Goal: Transaction & Acquisition: Purchase product/service

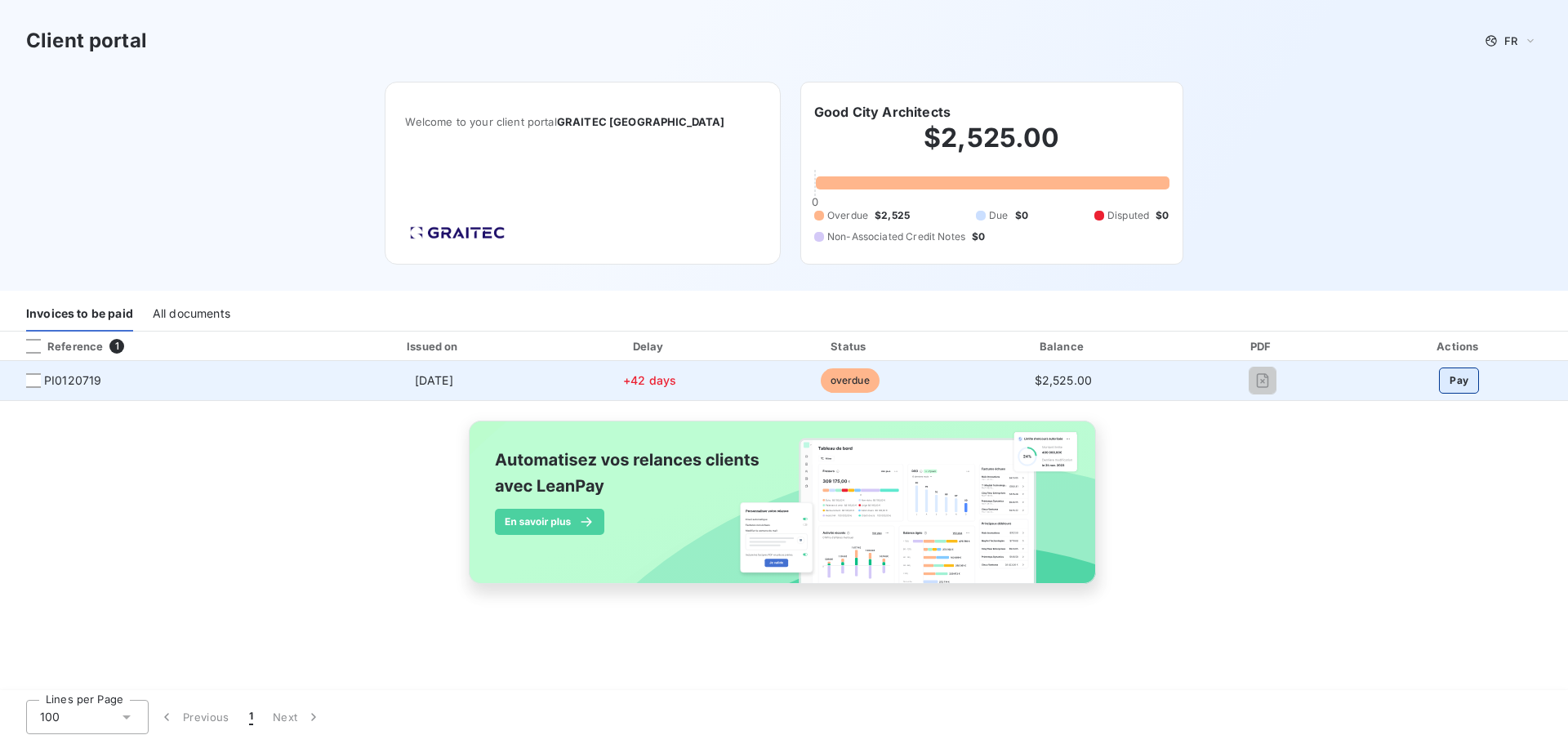
click at [1466, 383] on button "Pay" at bounding box center [1459, 380] width 40 height 26
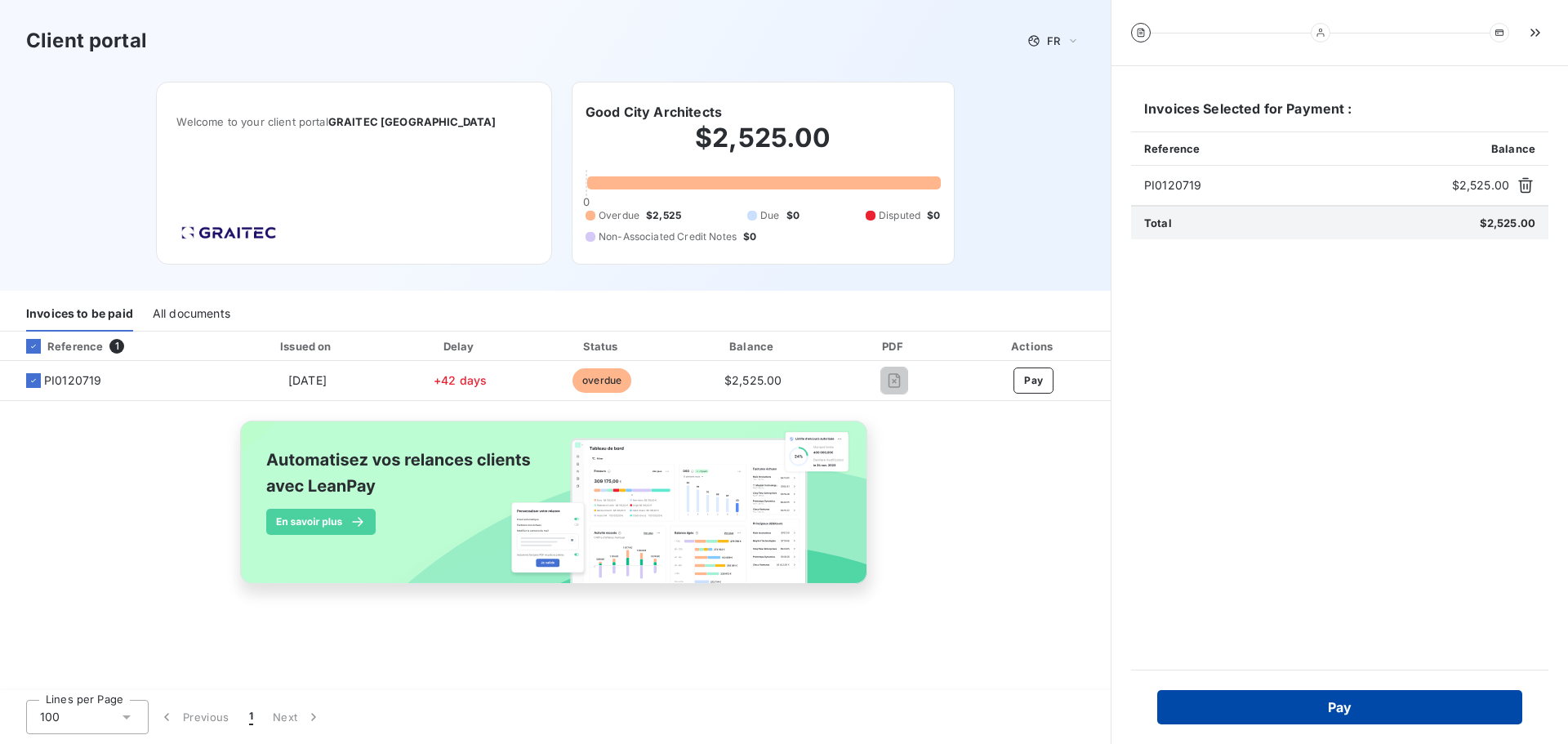
click at [1354, 706] on button "Pay" at bounding box center [1340, 707] width 366 height 35
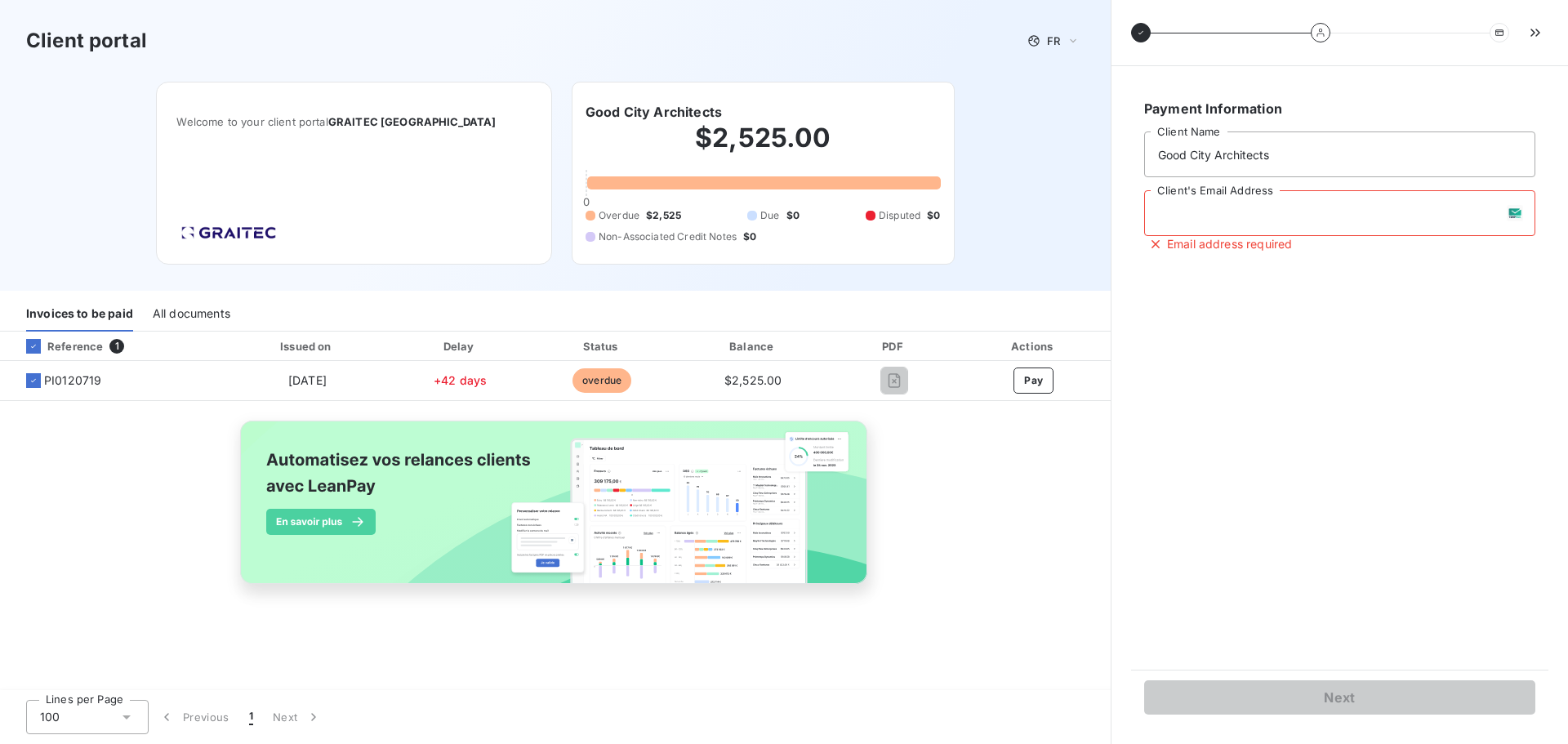
click at [1250, 214] on input "Client's Email Address" at bounding box center [1339, 214] width 392 height 46
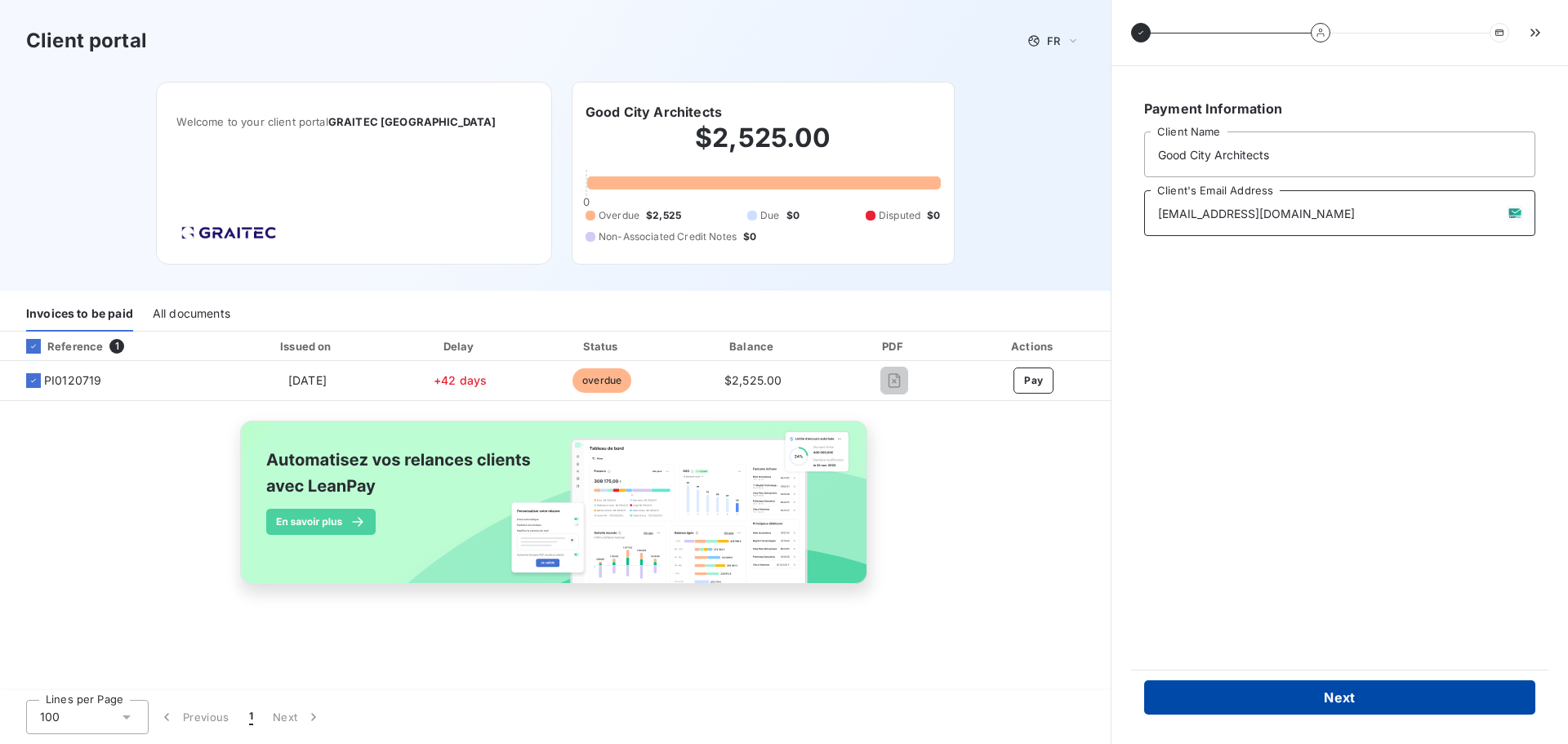
type input "rgeyer@goodcity.net"
click at [1366, 691] on button "Next" at bounding box center [1339, 698] width 392 height 35
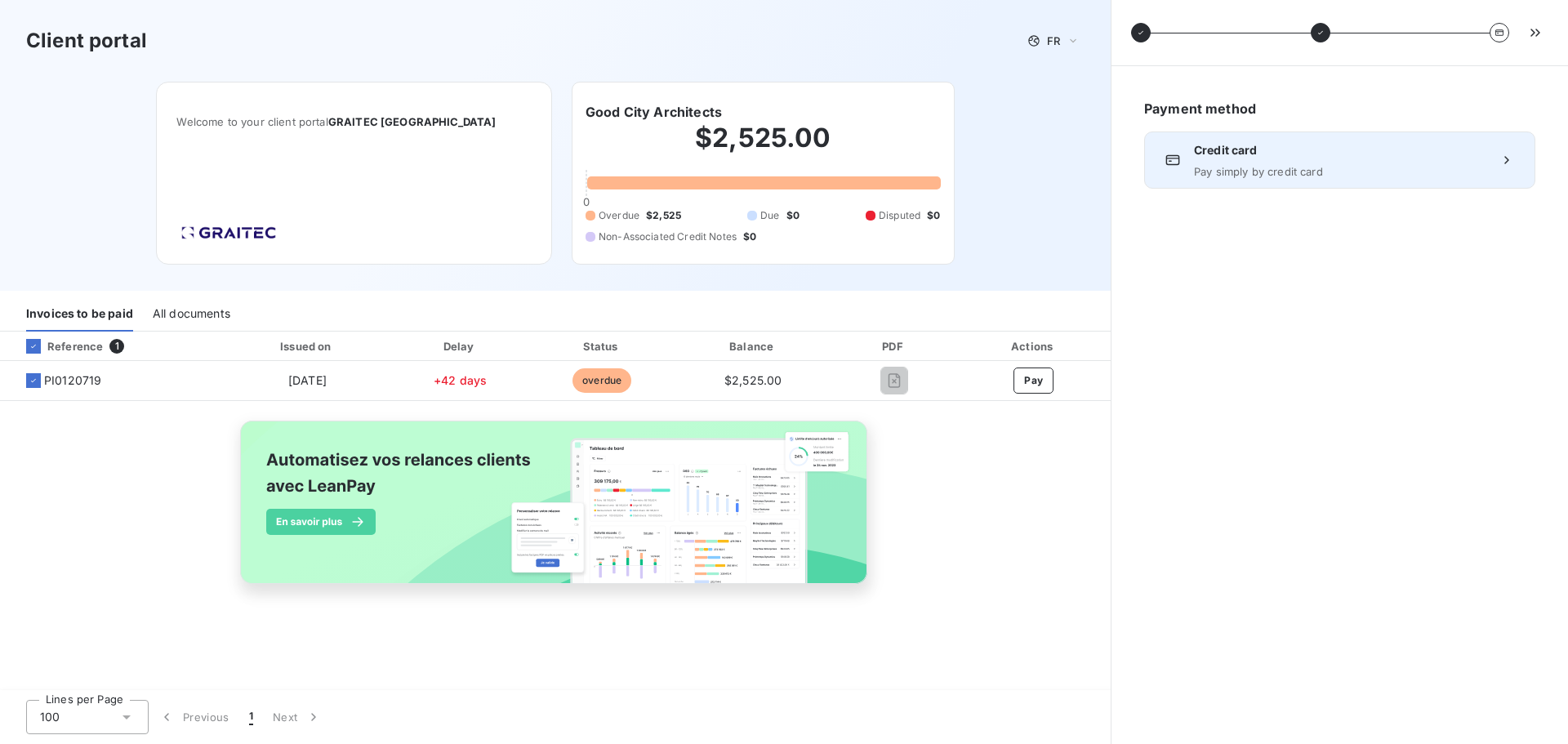
click at [1360, 168] on span "Pay simply by credit card" at bounding box center [1339, 172] width 291 height 13
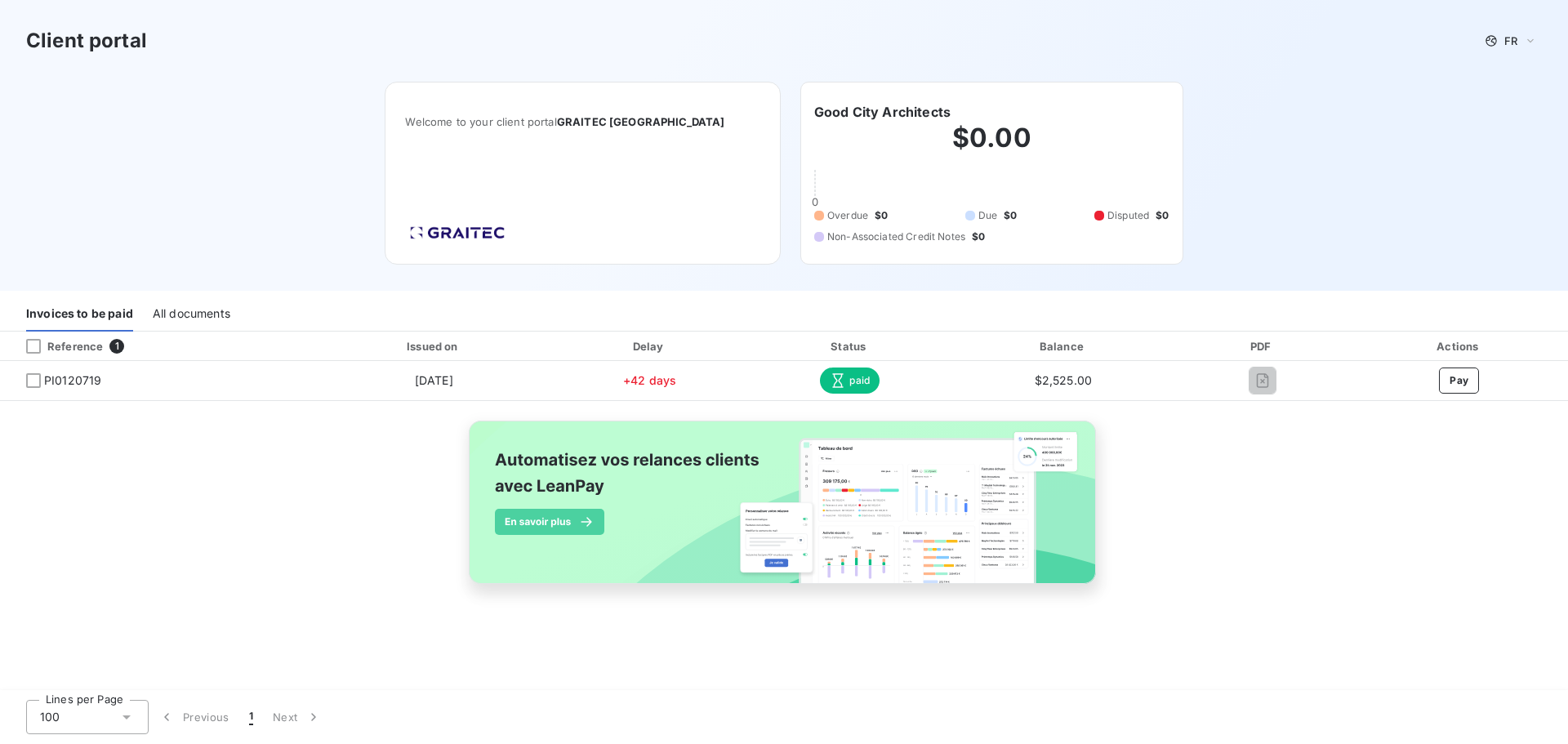
click at [1288, 133] on div "Client portal FR Welcome to your client portal GRAITEC USA Good City Architects…" at bounding box center [784, 145] width 1568 height 291
click at [180, 318] on div "All documents" at bounding box center [191, 315] width 78 height 35
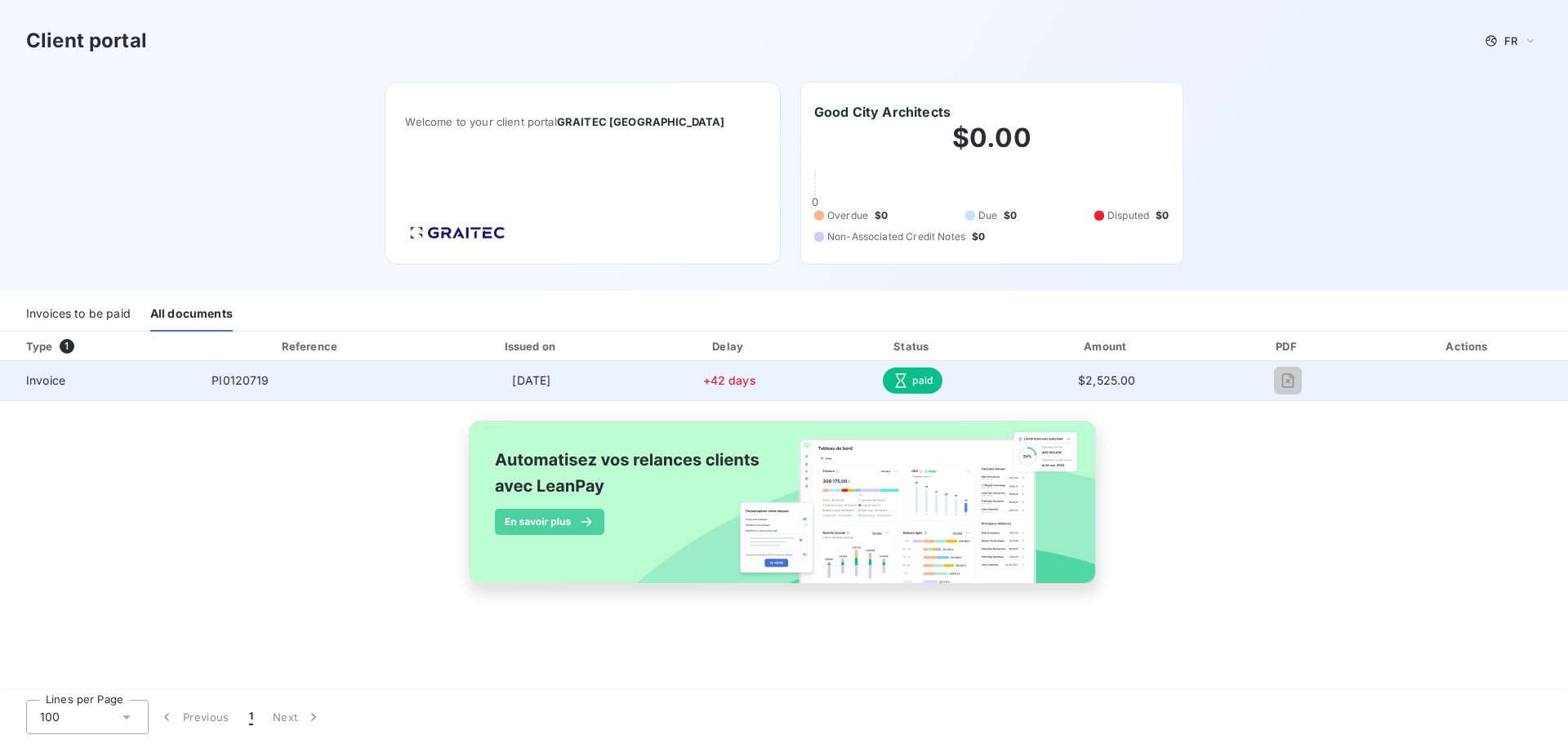
click at [55, 380] on span "Invoice" at bounding box center [99, 380] width 172 height 16
click at [242, 383] on span "PI0120719" at bounding box center [240, 380] width 57 height 13
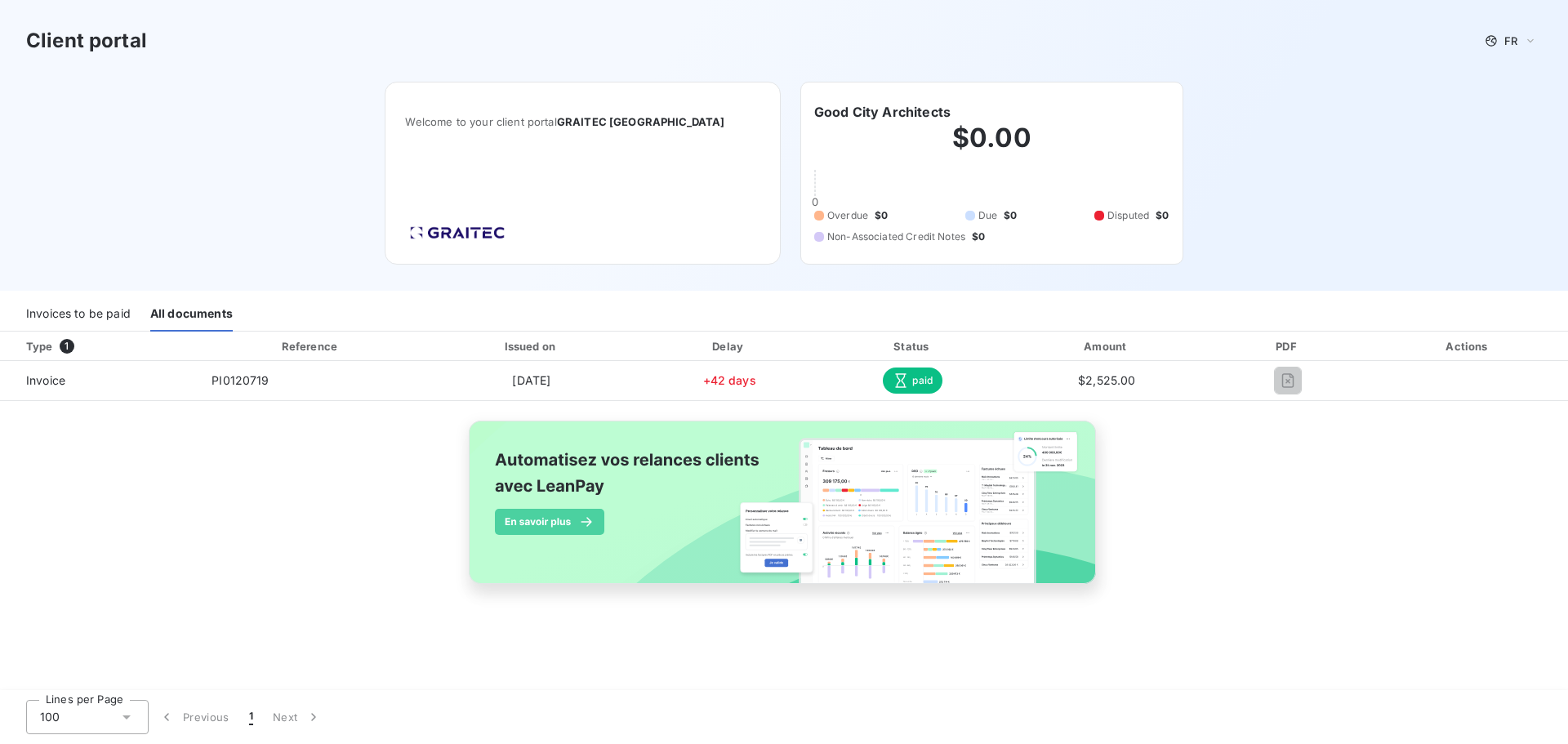
click at [101, 317] on div "Invoices to be paid" at bounding box center [78, 315] width 105 height 35
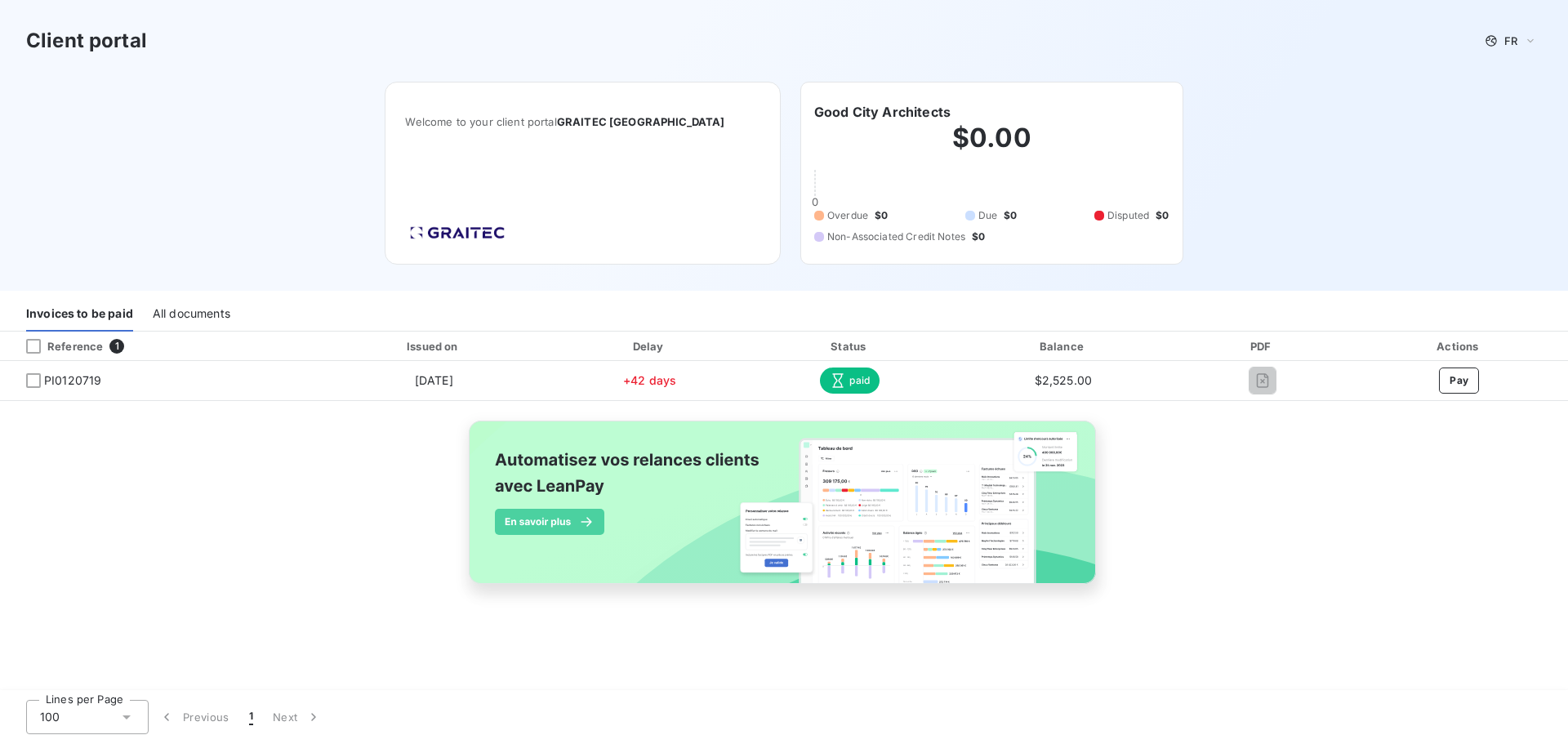
drag, startPoint x: 1265, startPoint y: 381, endPoint x: 1227, endPoint y: 446, distance: 75.3
click at [1227, 446] on div "Reference 1 Issued on Delay Status Balance PDF Actions PI0120719 [DATE] +42 day…" at bounding box center [784, 476] width 1568 height 290
click at [1530, 37] on icon at bounding box center [1530, 40] width 13 height 16
click at [1514, 103] on span "English" at bounding box center [1514, 105] width 38 height 15
click at [1292, 561] on div "Reference 1 Issued on Delay Status Balance PDF Actions PI0120719 [DATE] +42 day…" at bounding box center [784, 476] width 1568 height 290
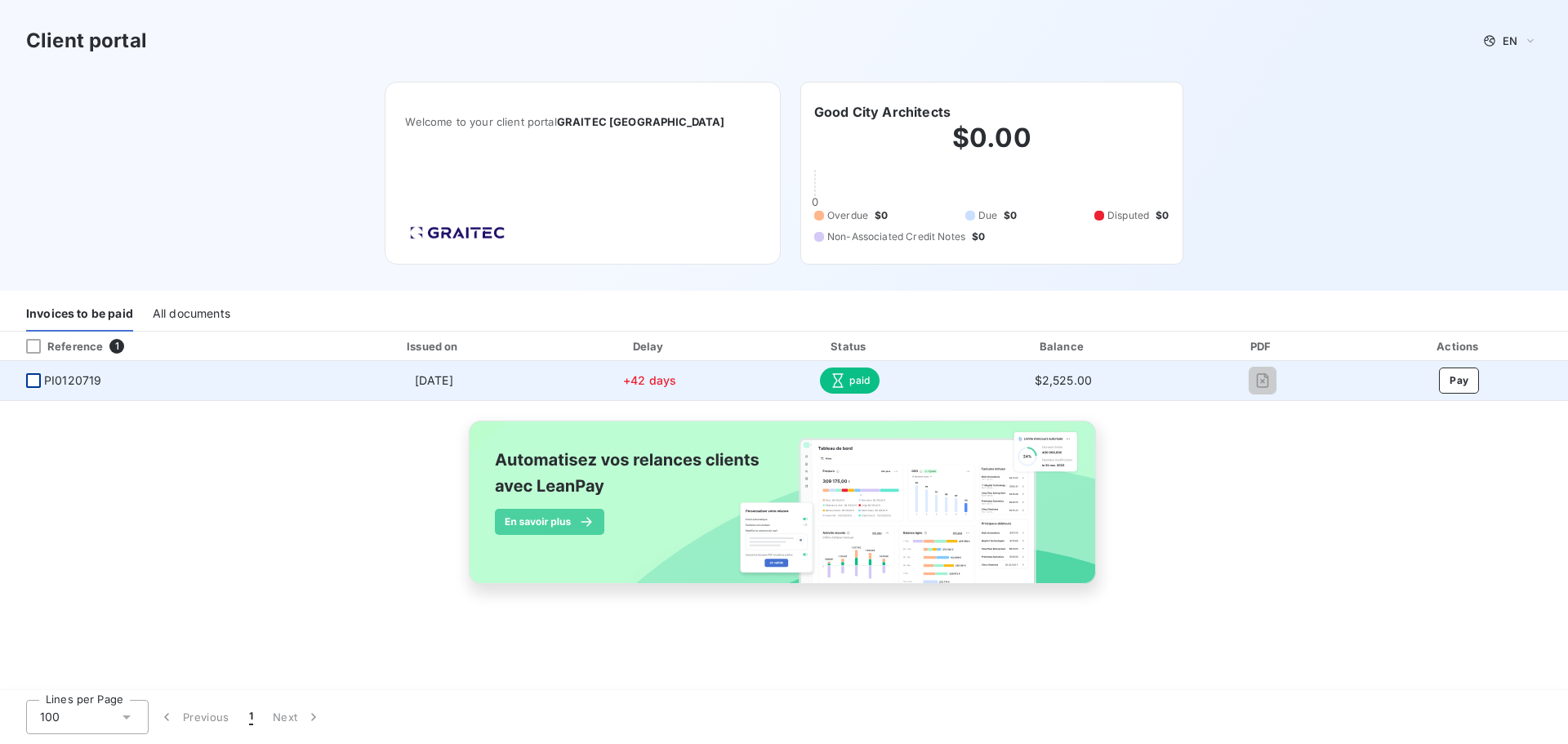
click at [34, 381] on div at bounding box center [33, 380] width 14 height 14
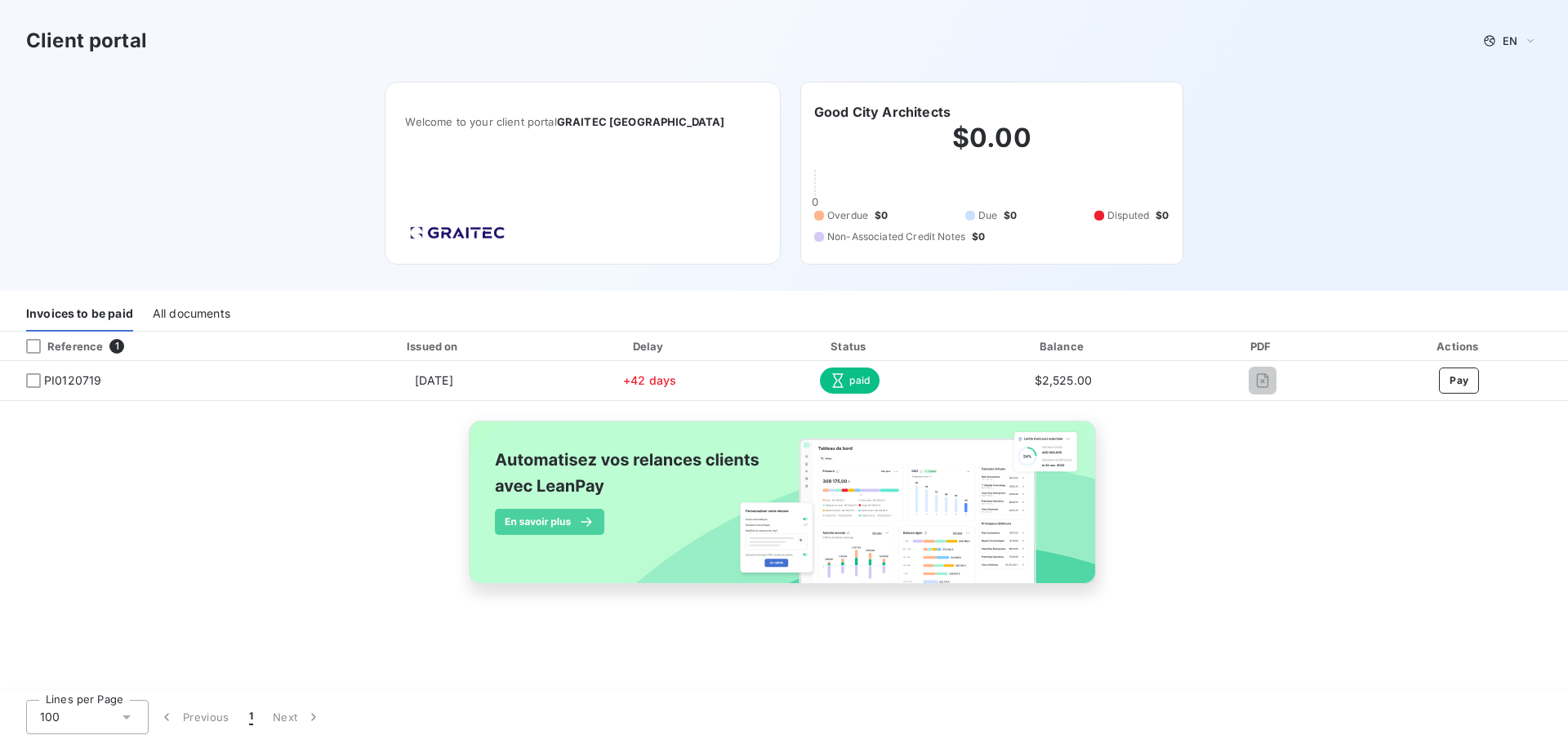
click at [222, 539] on div "Reference 1 Issued on Delay Status Balance PDF Actions PI0120719 [DATE] +42 day…" at bounding box center [784, 476] width 1568 height 290
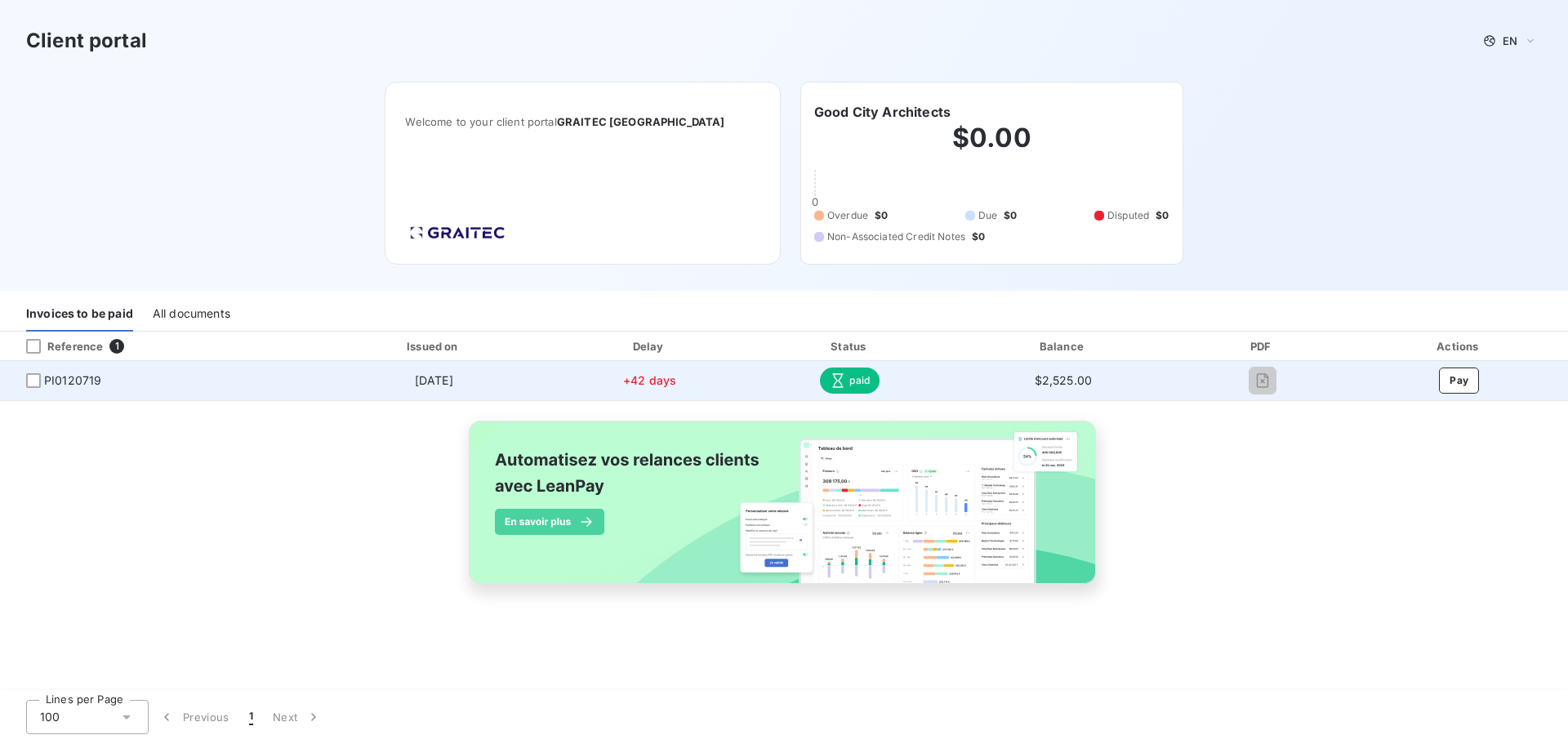
click at [854, 384] on span "paid" at bounding box center [849, 380] width 60 height 26
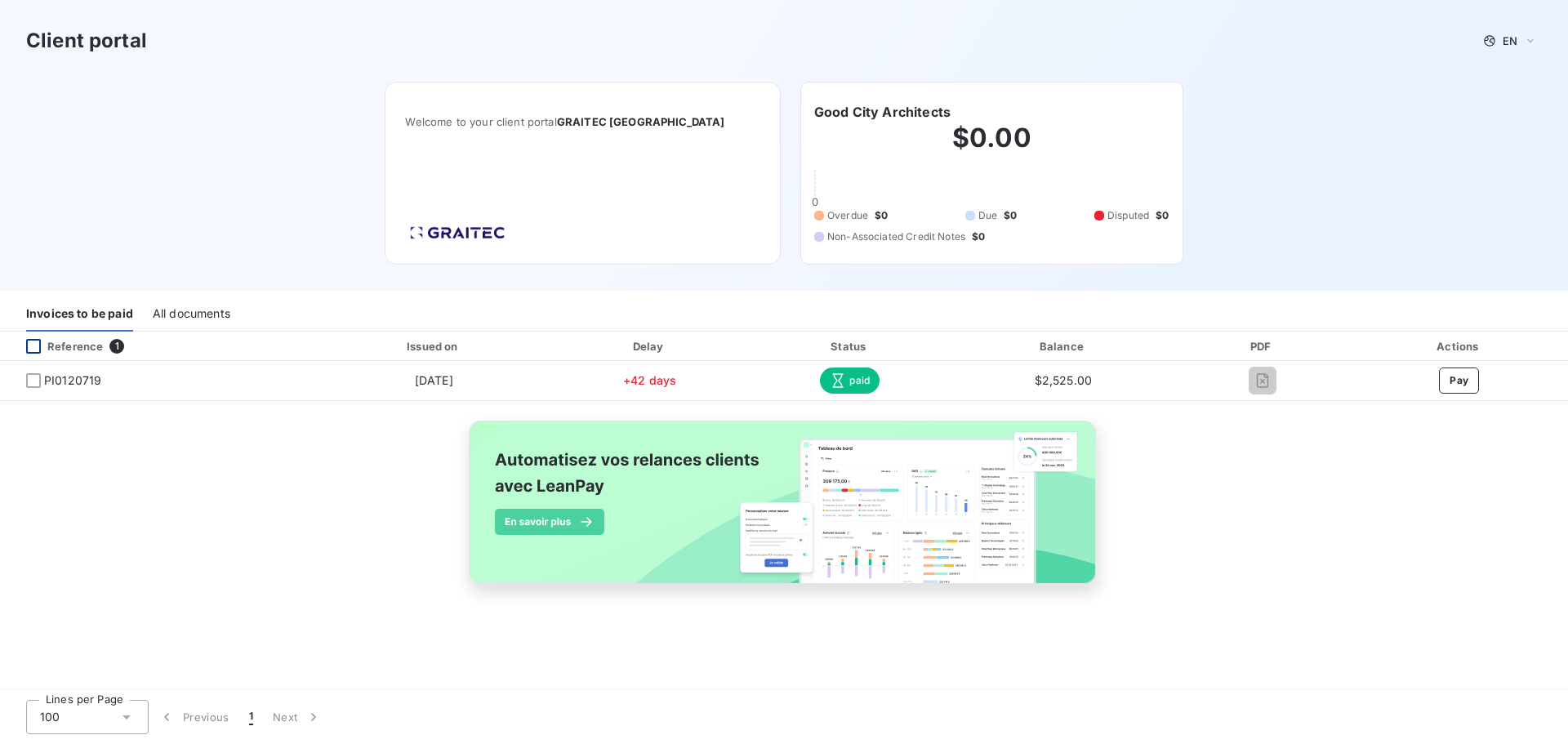
click at [34, 344] on div at bounding box center [33, 346] width 14 height 14
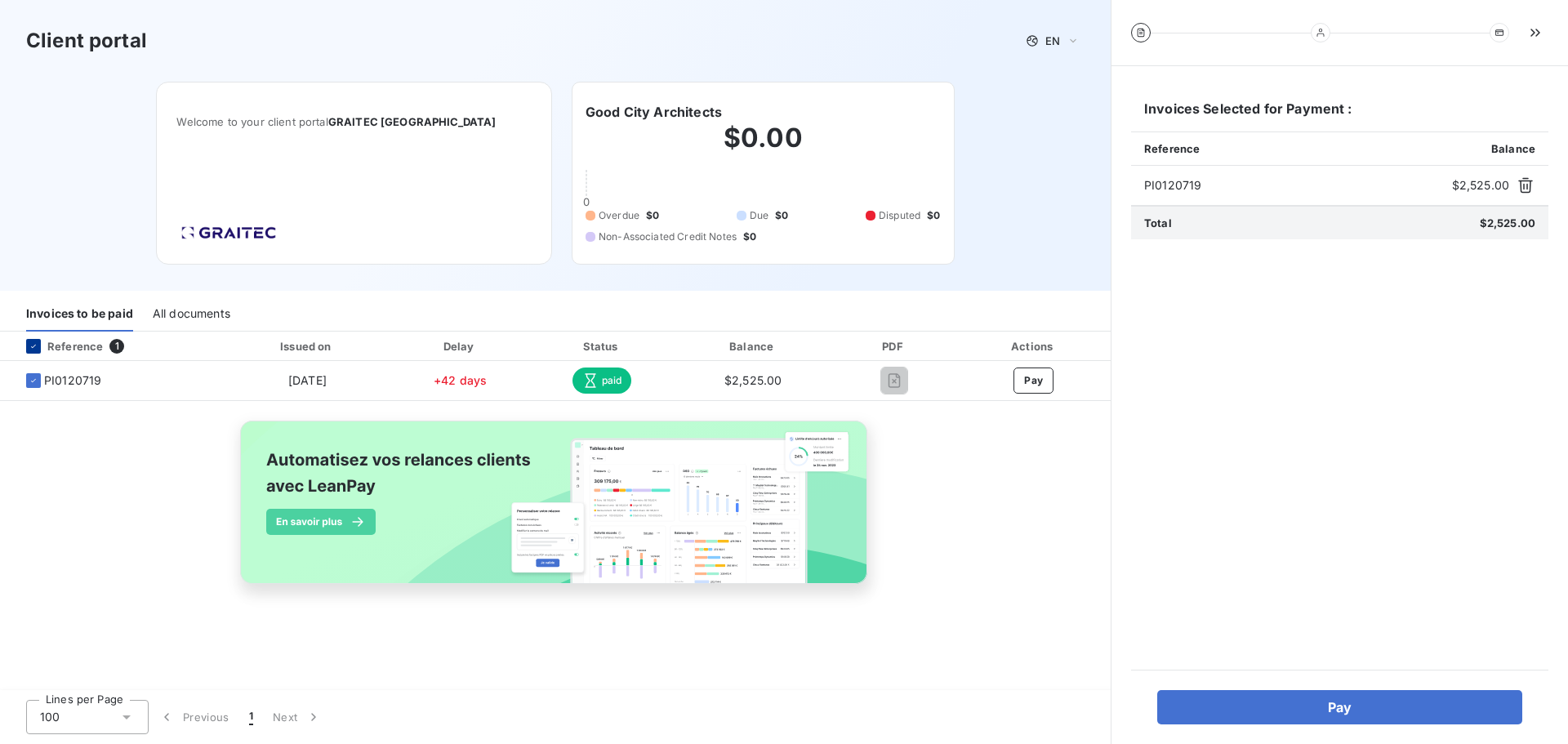
click at [34, 344] on icon at bounding box center [34, 346] width 10 height 10
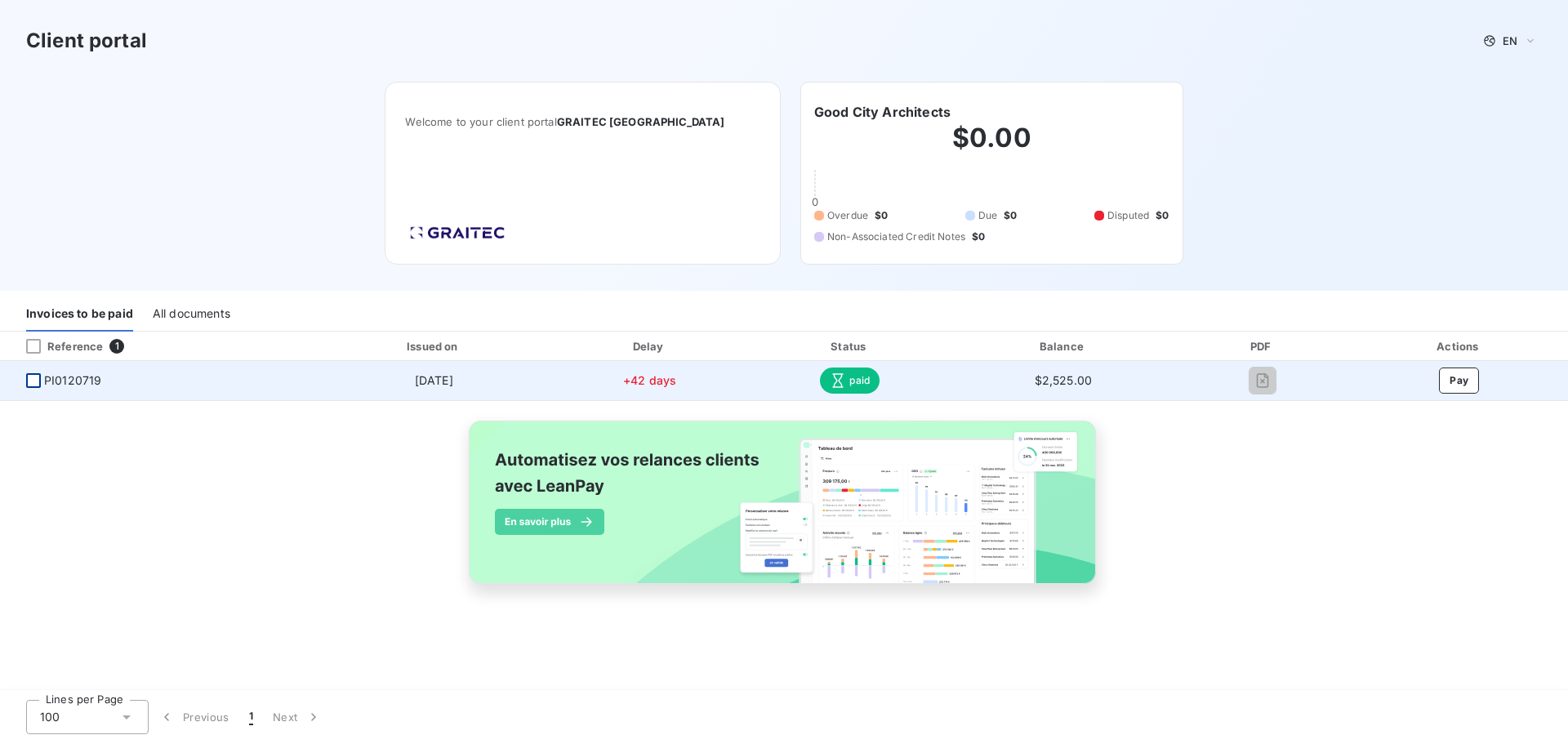
click at [37, 381] on div at bounding box center [33, 380] width 14 height 14
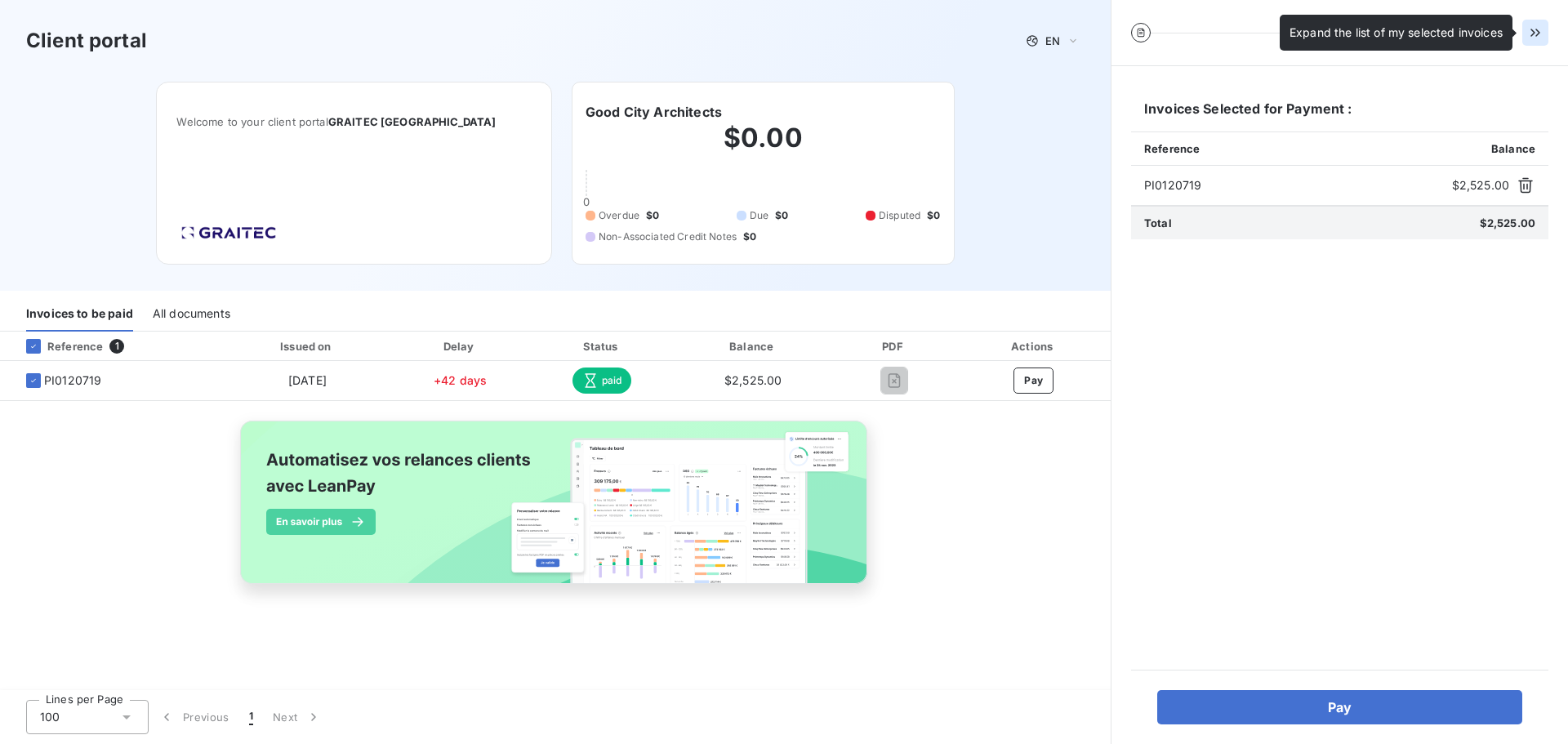
click at [1533, 33] on icon "button" at bounding box center [1534, 33] width 9 height 8
drag, startPoint x: 1529, startPoint y: 189, endPoint x: 1530, endPoint y: 197, distance: 8.1
click at [1530, 189] on icon "button" at bounding box center [1525, 185] width 16 height 16
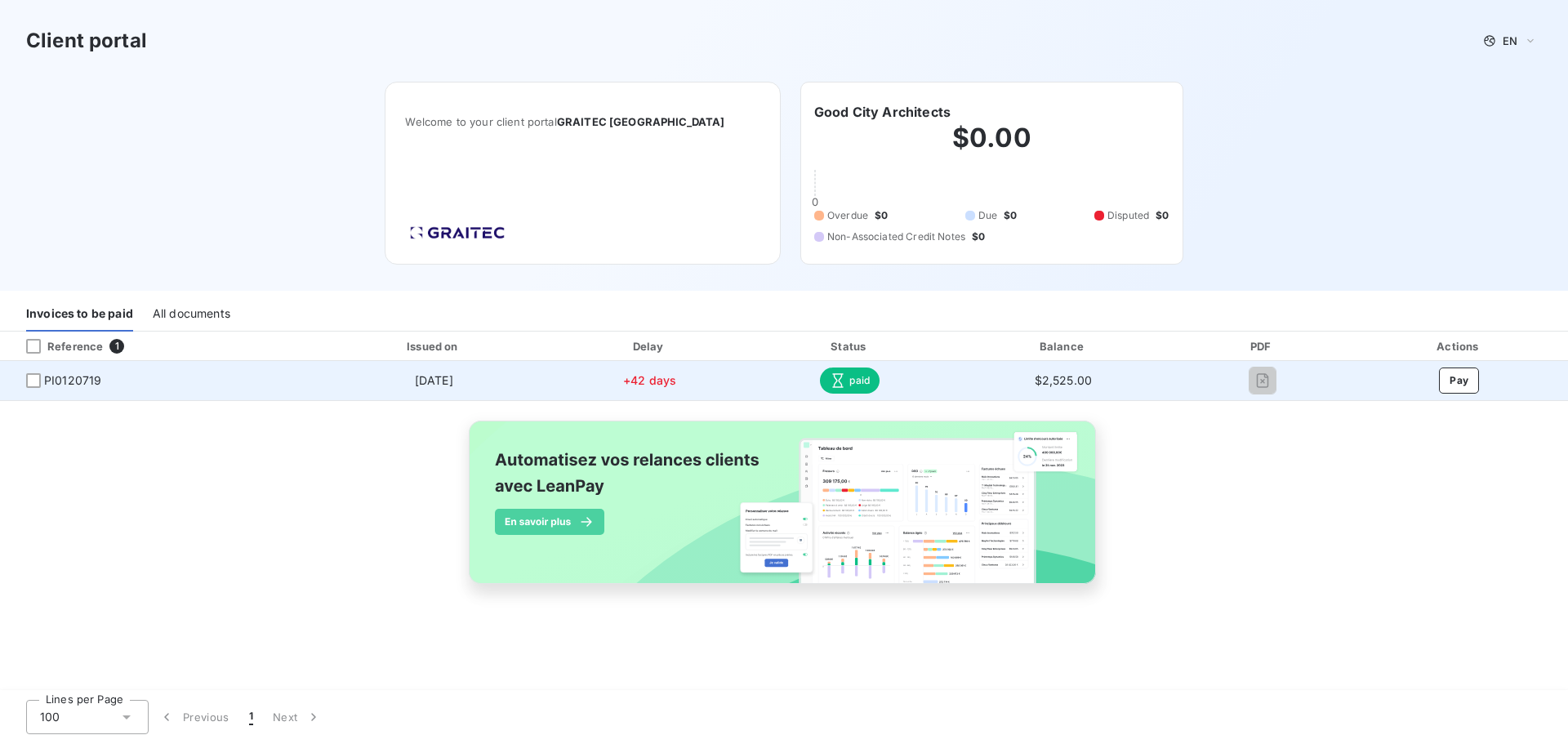
click at [459, 389] on td "[DATE]" at bounding box center [434, 380] width 236 height 39
click at [460, 388] on td "[DATE]" at bounding box center [434, 380] width 236 height 39
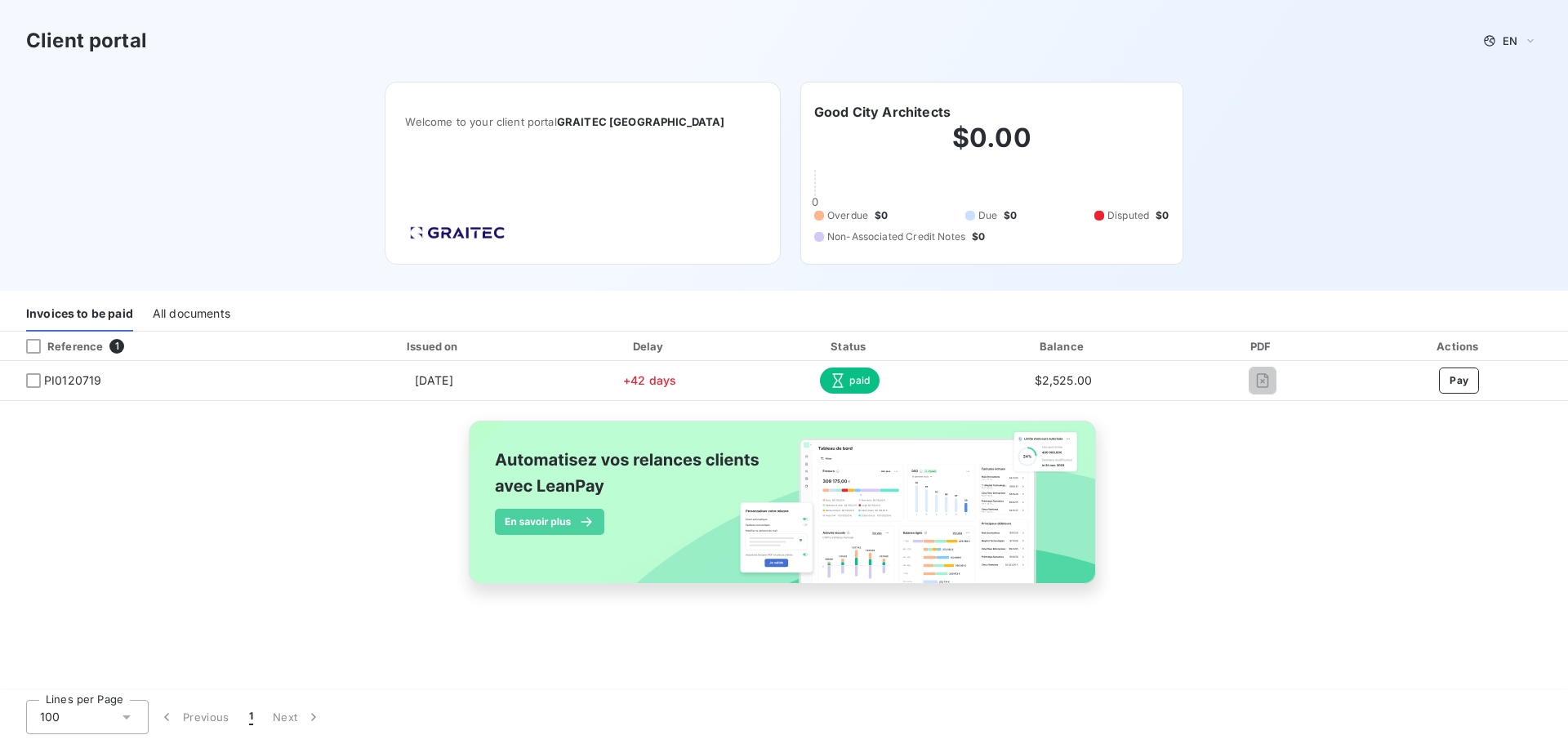
click at [345, 496] on div "Reference 1 Issued on Delay Status Balance PDF Actions PI0120719 [DATE] +42 day…" at bounding box center [784, 476] width 1568 height 290
click at [203, 313] on div "All documents" at bounding box center [191, 315] width 78 height 35
